Goal: Information Seeking & Learning: Learn about a topic

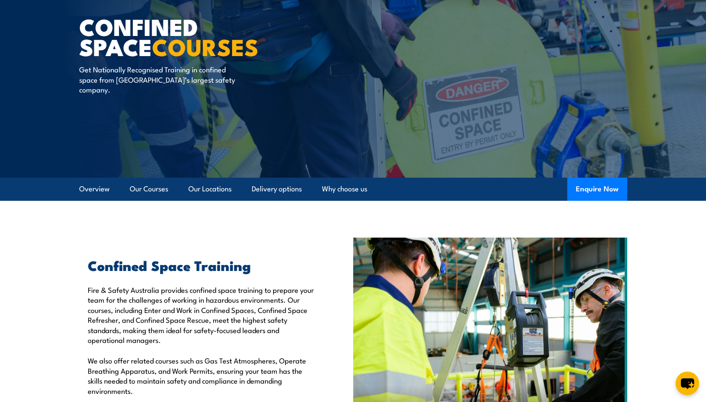
scroll to position [7, 0]
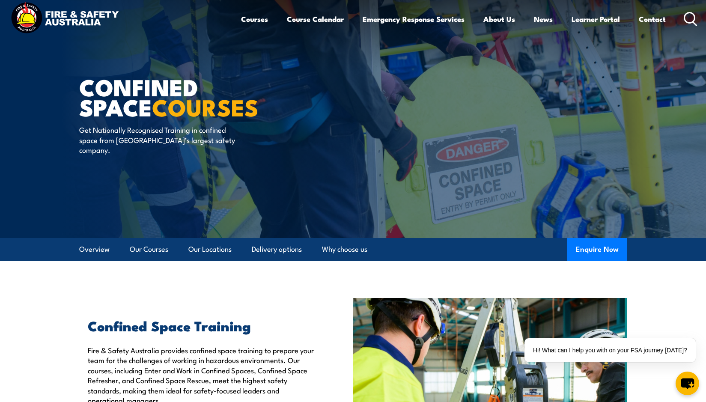
click at [688, 16] on icon at bounding box center [691, 19] width 14 height 14
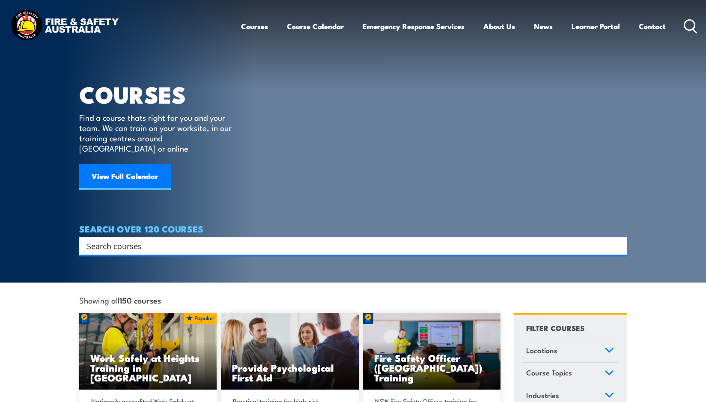
click at [116, 239] on input "Search input" at bounding box center [348, 245] width 522 height 13
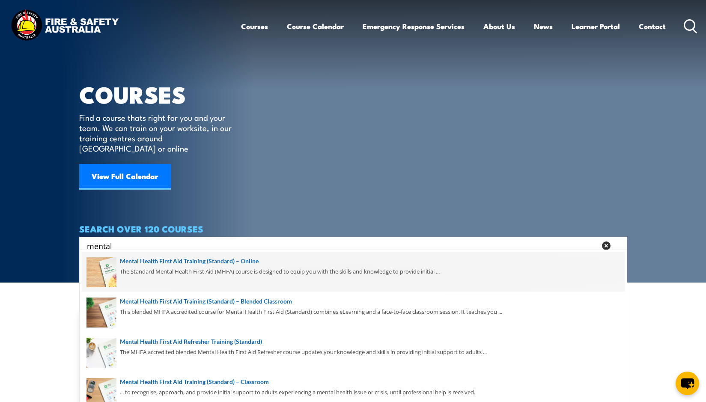
type input "mental"
click at [178, 266] on span at bounding box center [353, 272] width 543 height 40
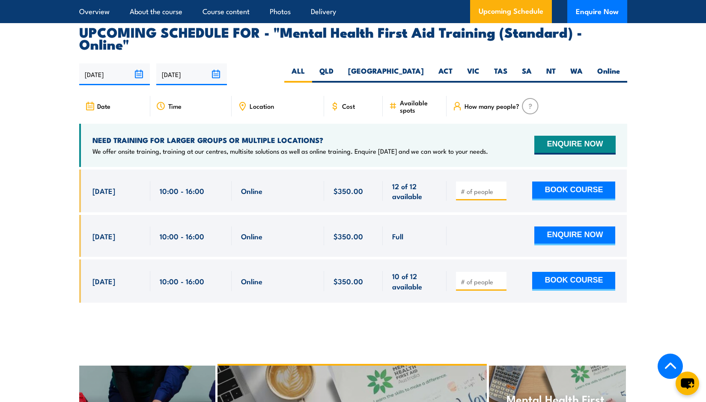
scroll to position [1713, 0]
